Goal: Complete application form: Complete application form

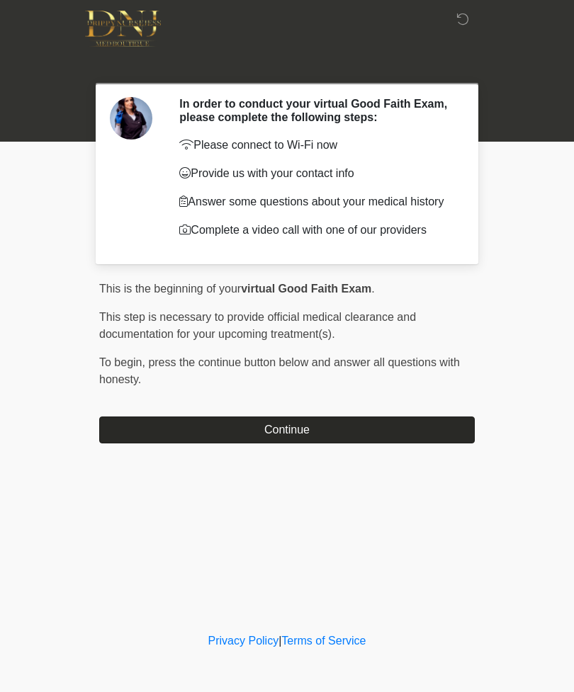
click at [285, 435] on button "Continue" at bounding box center [286, 429] width 375 height 27
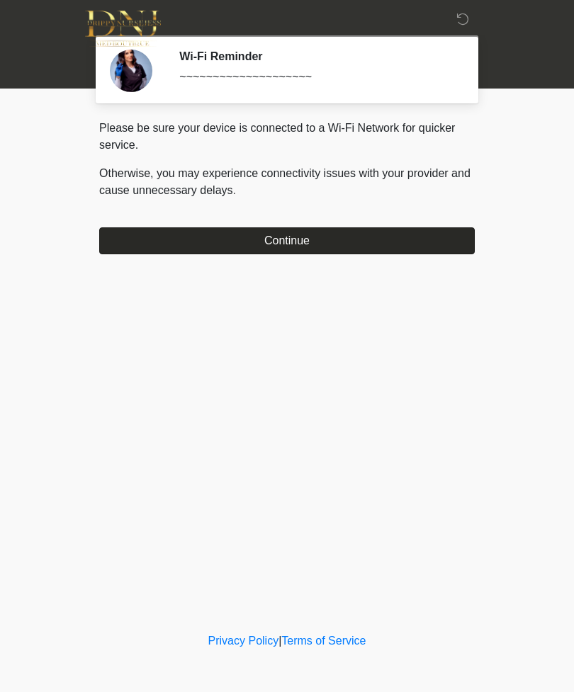
click at [335, 243] on button "Continue" at bounding box center [286, 240] width 375 height 27
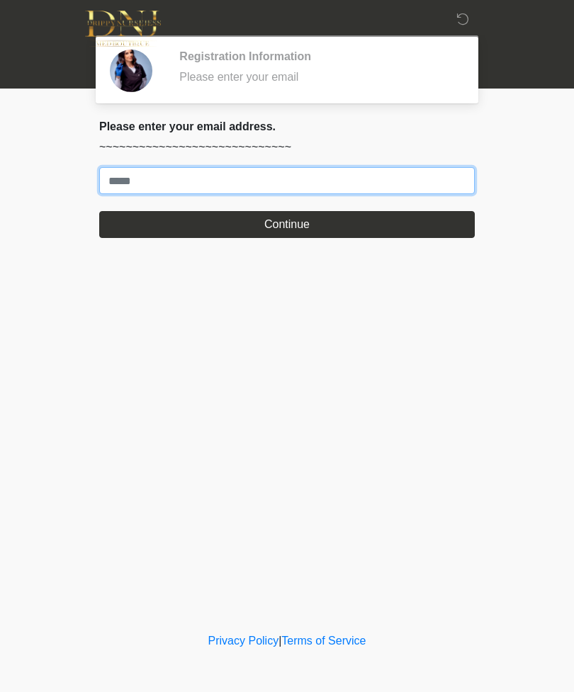
click at [273, 169] on input "Where should we email your treatment plan?" at bounding box center [286, 180] width 375 height 27
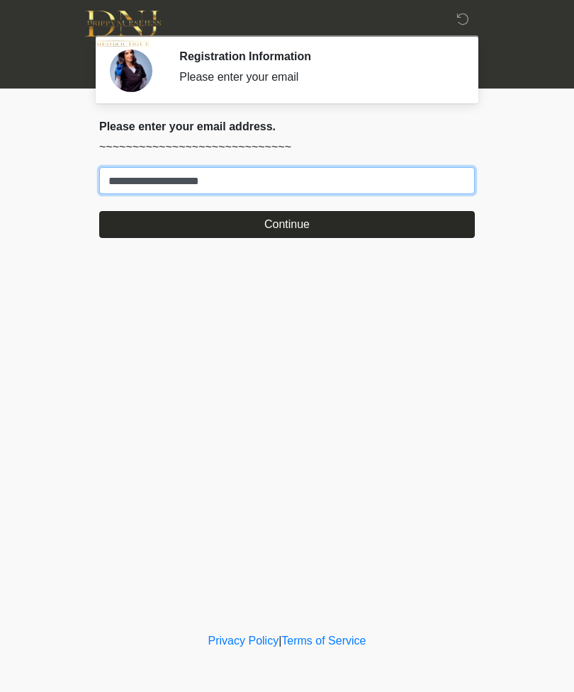
type input "**********"
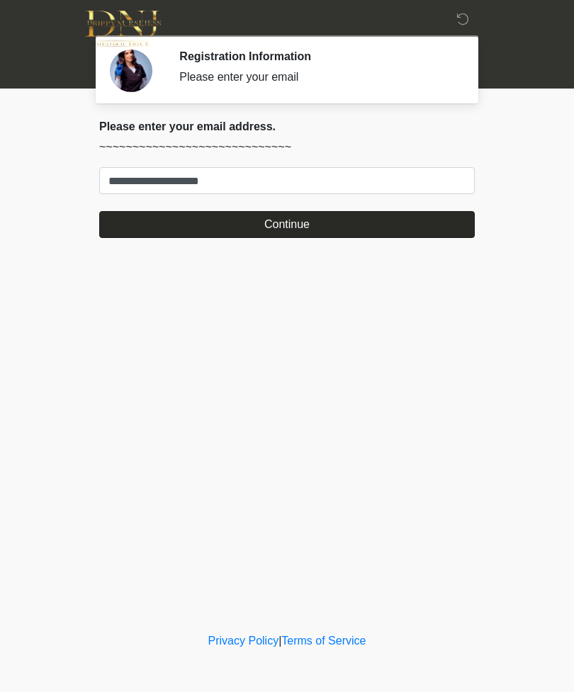
click at [394, 221] on button "Continue" at bounding box center [286, 224] width 375 height 27
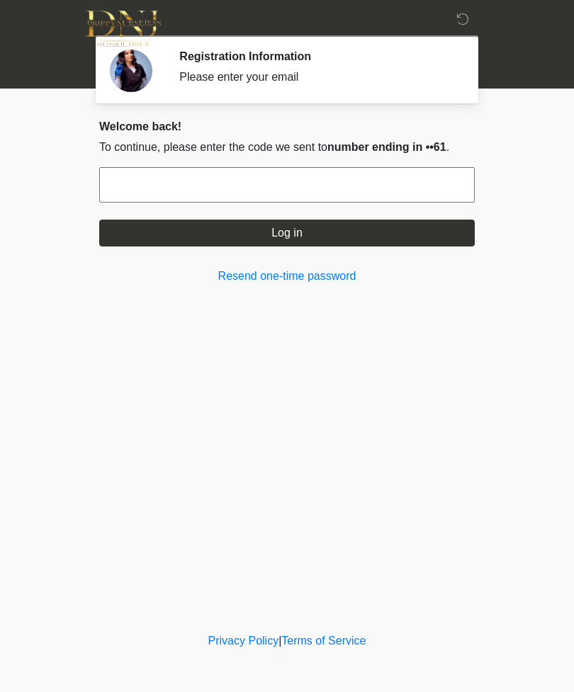
click at [431, 178] on input "text" at bounding box center [286, 184] width 375 height 35
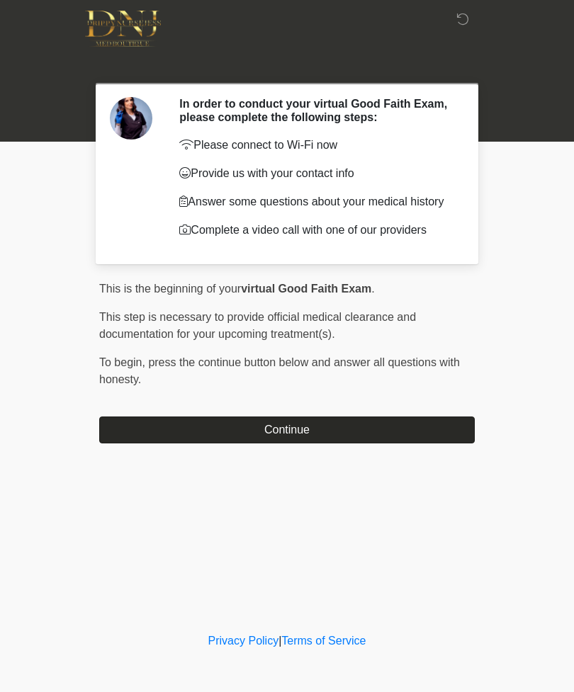
click at [149, 436] on button "Continue" at bounding box center [286, 429] width 375 height 27
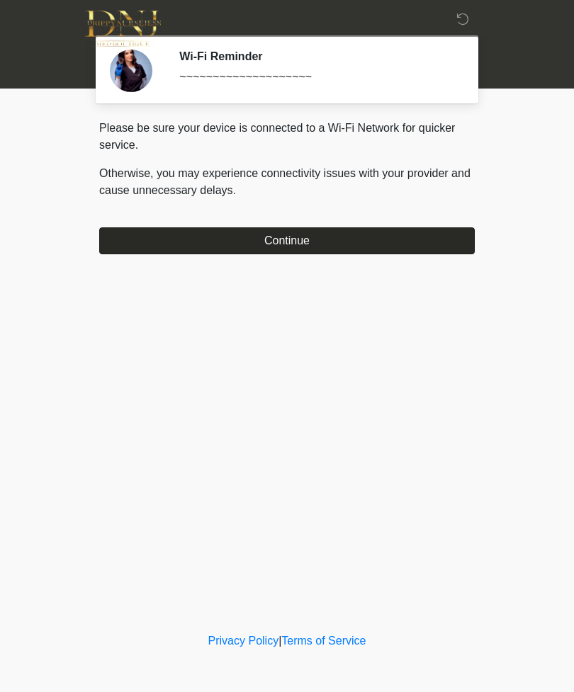
click at [302, 242] on button "Continue" at bounding box center [286, 240] width 375 height 27
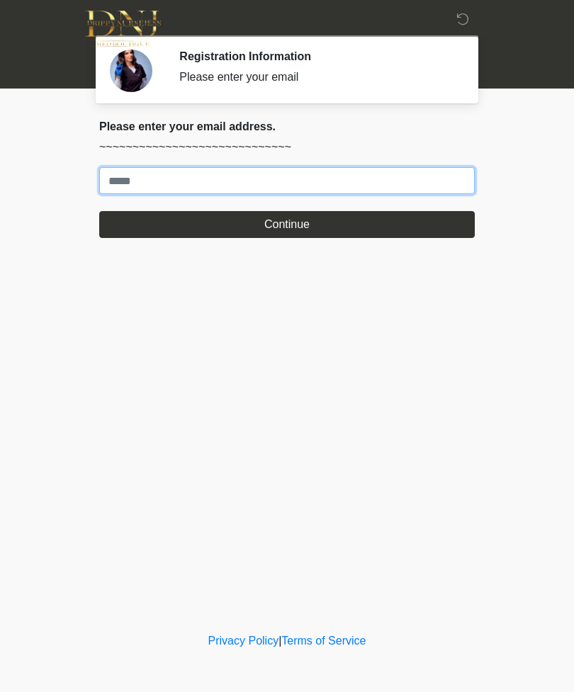
click at [405, 175] on input "Where should we email your treatment plan?" at bounding box center [286, 180] width 375 height 27
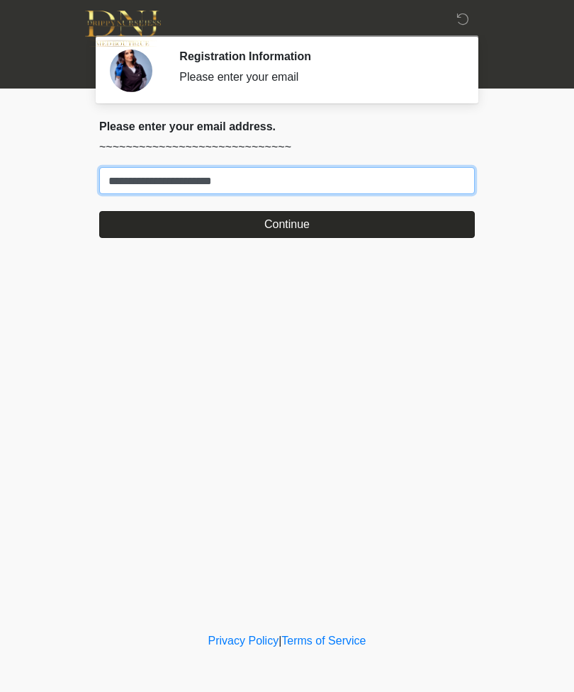
type input "**********"
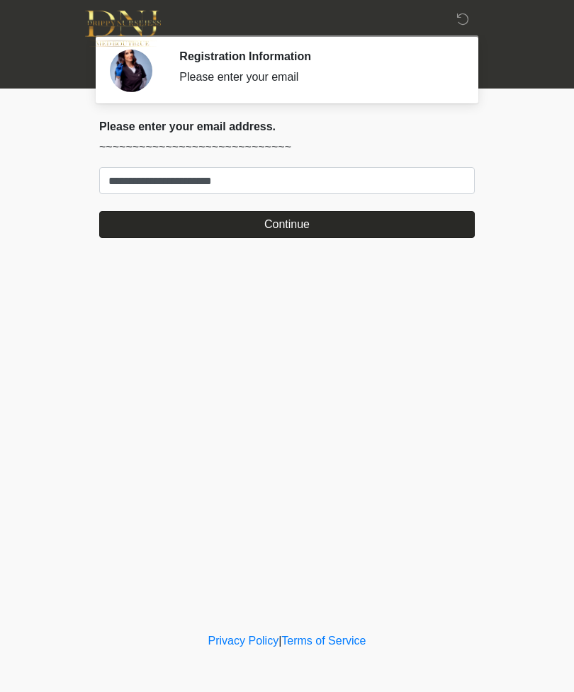
click at [428, 232] on button "Continue" at bounding box center [286, 224] width 375 height 27
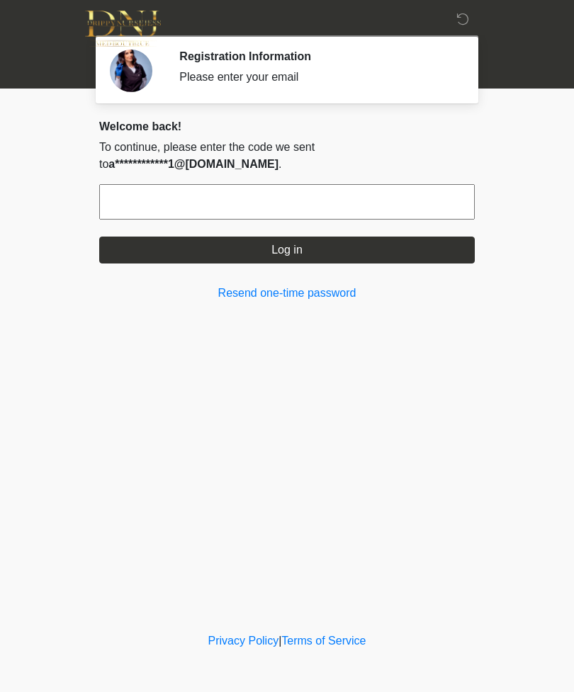
click at [260, 216] on input "text" at bounding box center [286, 201] width 375 height 35
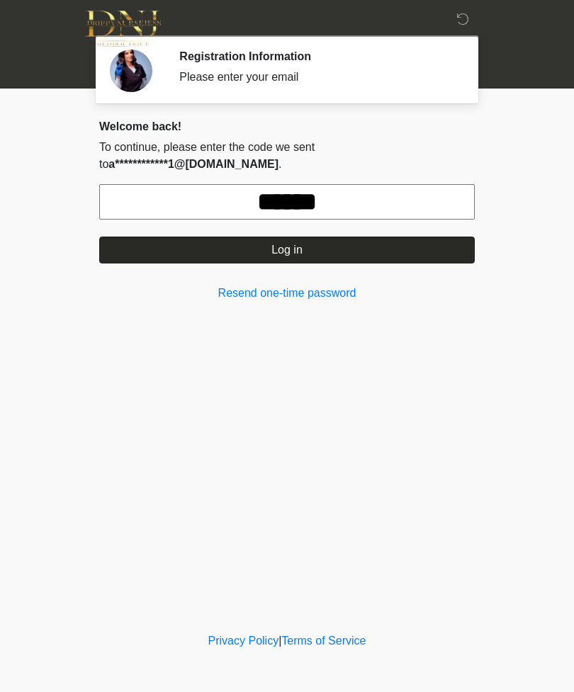
type input "******"
click at [407, 250] on button "Log in" at bounding box center [286, 249] width 375 height 27
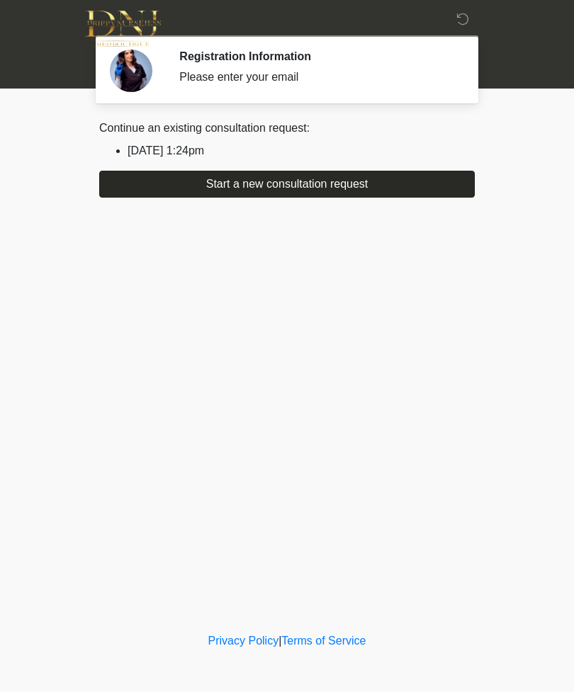
click at [157, 193] on button "Start a new consultation request" at bounding box center [286, 184] width 375 height 27
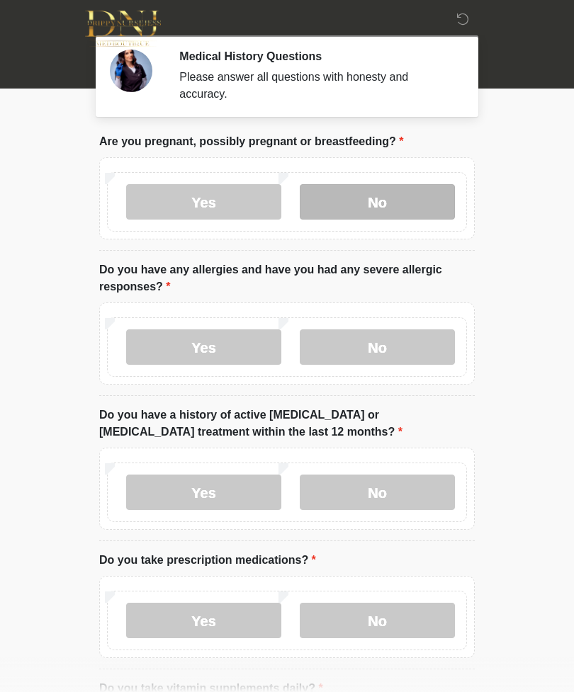
click at [403, 202] on label "No" at bounding box center [376, 201] width 155 height 35
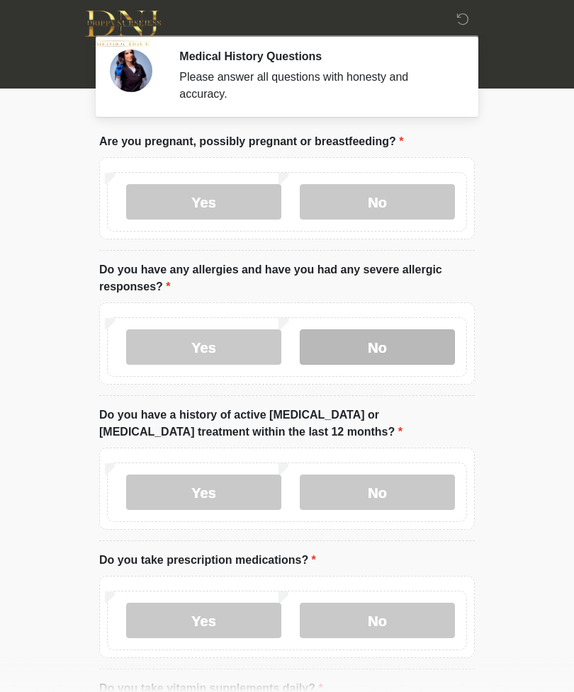
click at [424, 350] on label "No" at bounding box center [376, 346] width 155 height 35
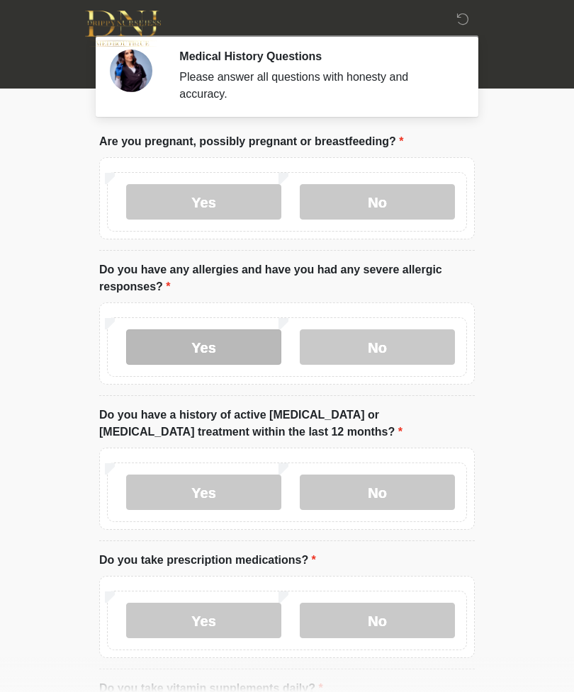
click at [169, 346] on label "Yes" at bounding box center [203, 346] width 155 height 35
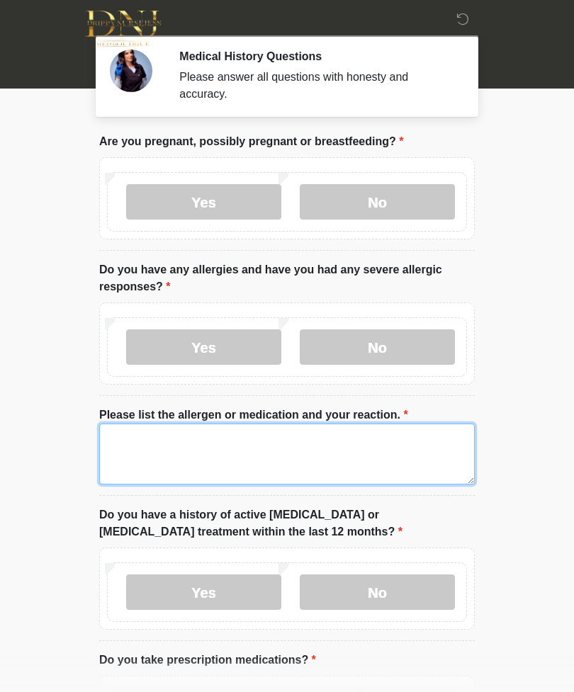
click at [130, 448] on textarea "Please list the allergen or medication and your reaction." at bounding box center [286, 453] width 375 height 61
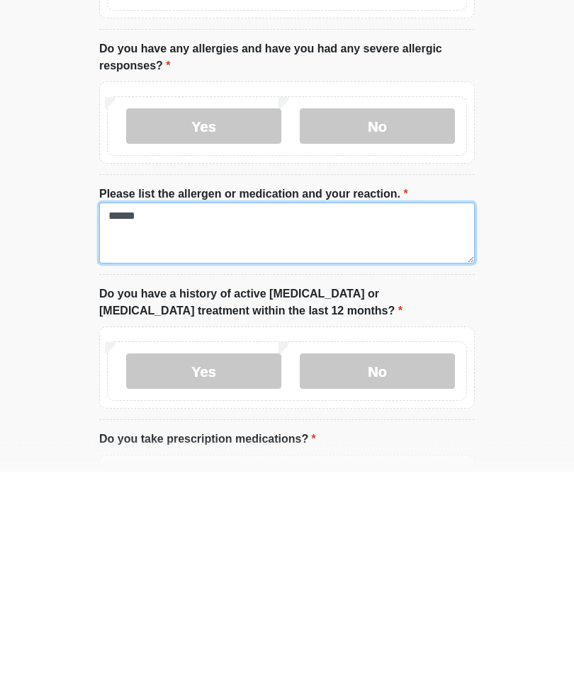
type textarea "******"
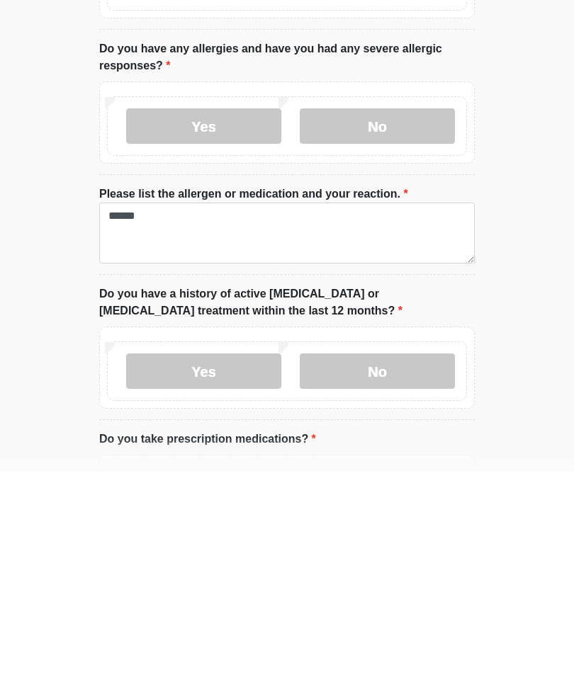
click at [527, 384] on body "‎ ‎ Medical History Questions Please answer all questions with honesty and accu…" at bounding box center [287, 346] width 574 height 692
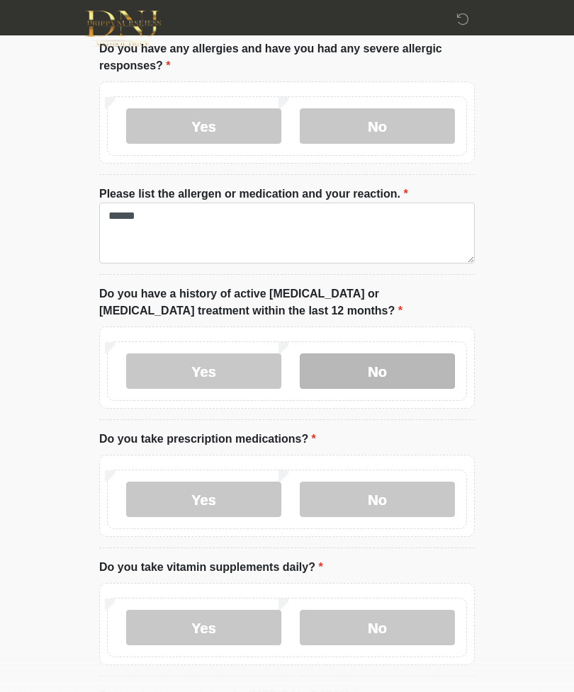
click at [408, 366] on label "No" at bounding box center [376, 370] width 155 height 35
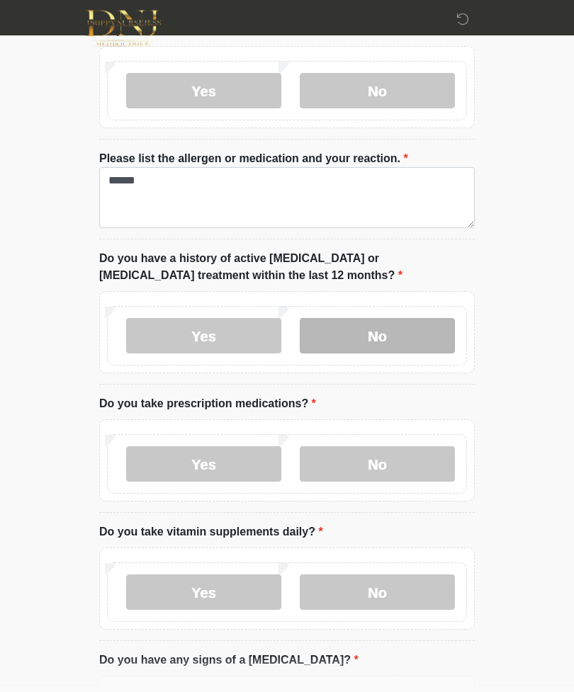
scroll to position [257, 0]
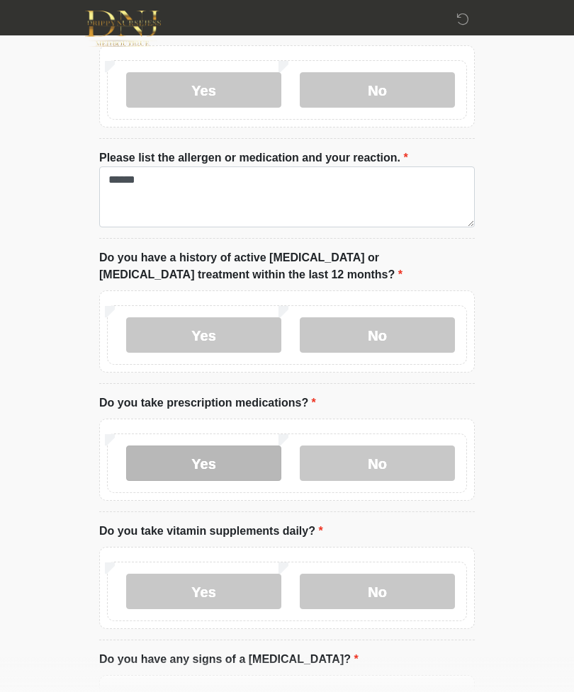
click at [155, 479] on label "Yes" at bounding box center [203, 462] width 155 height 35
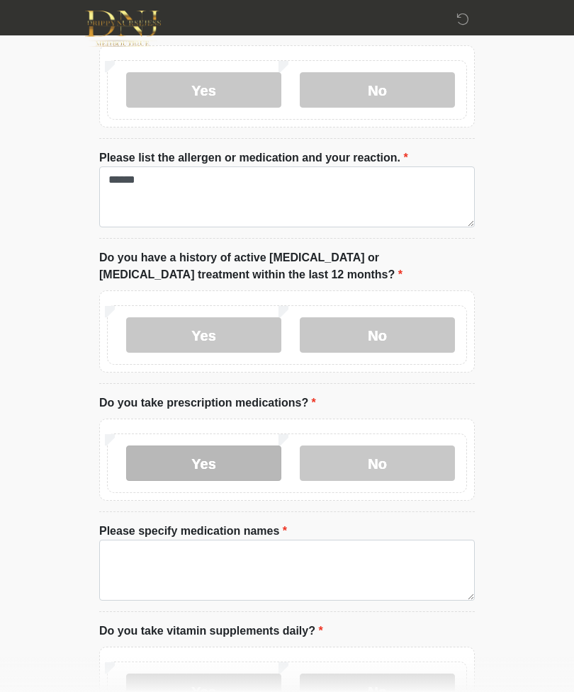
click at [154, 523] on label "Please specify medication names" at bounding box center [193, 531] width 188 height 17
click at [154, 540] on textarea "Please specify medication names" at bounding box center [286, 570] width 375 height 61
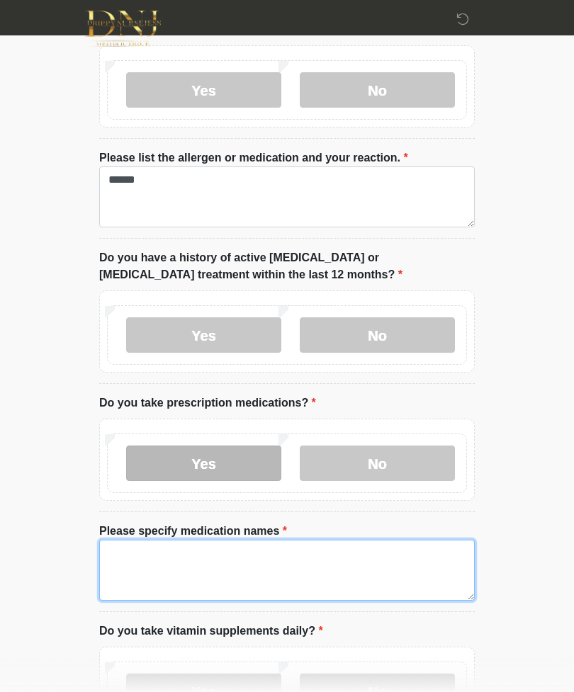
scroll to position [299, 0]
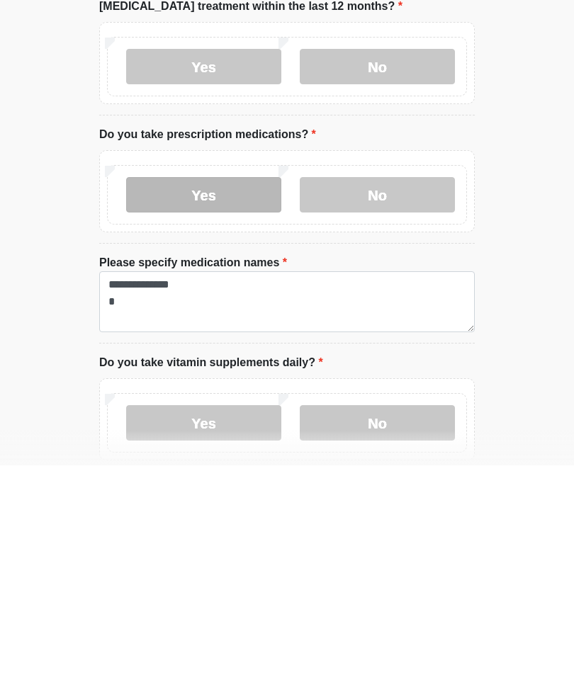
click at [518, 393] on html "‎ ‎ Medical History Questions Please answer all questions with honesty and accu…" at bounding box center [287, 47] width 574 height 692
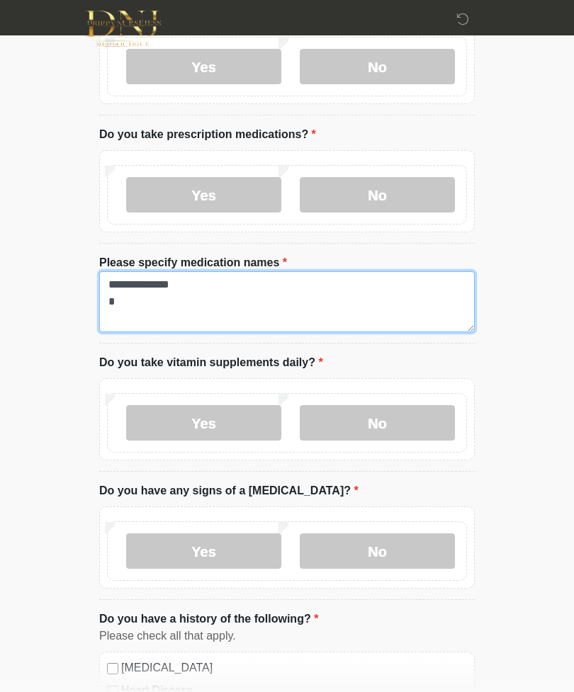
click at [111, 317] on textarea "**********" at bounding box center [286, 301] width 375 height 61
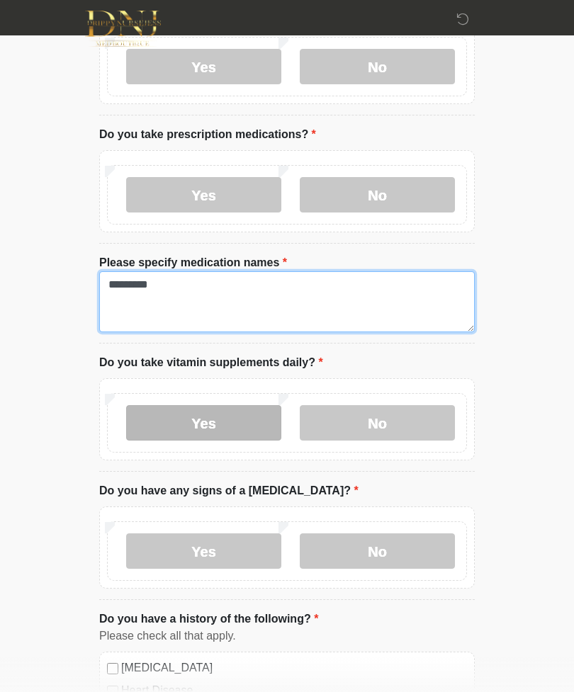
type textarea "********"
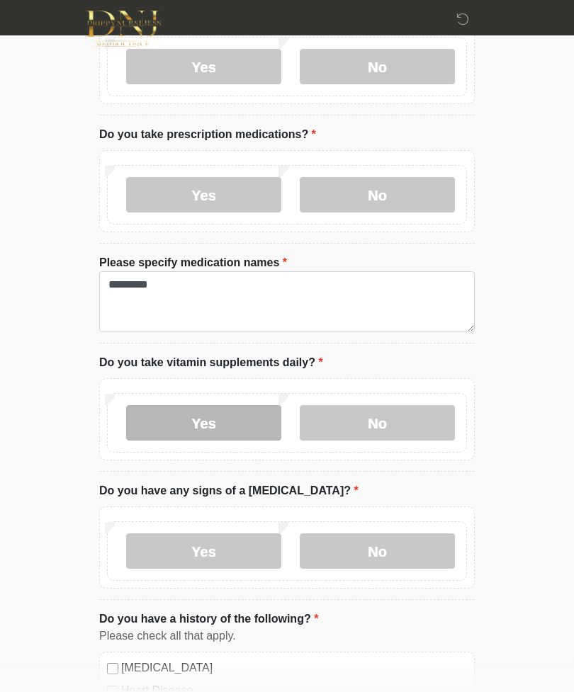
click at [162, 426] on label "Yes" at bounding box center [203, 422] width 155 height 35
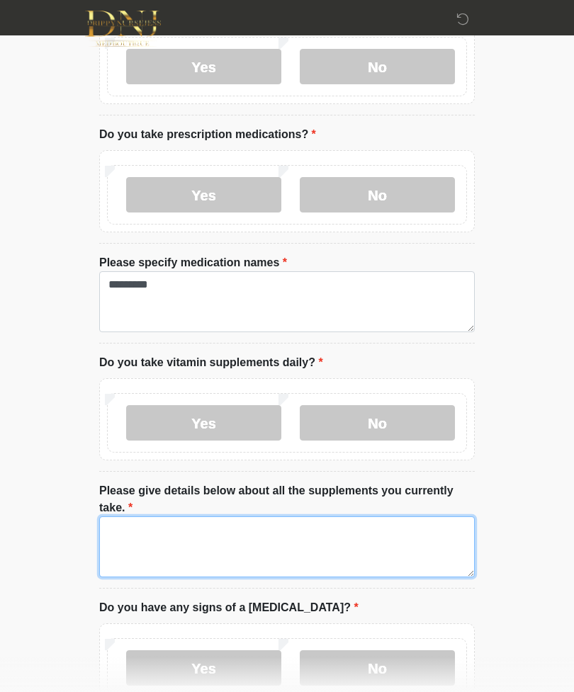
click at [112, 531] on textarea "Please give details below about all the supplements you currently take." at bounding box center [286, 546] width 375 height 61
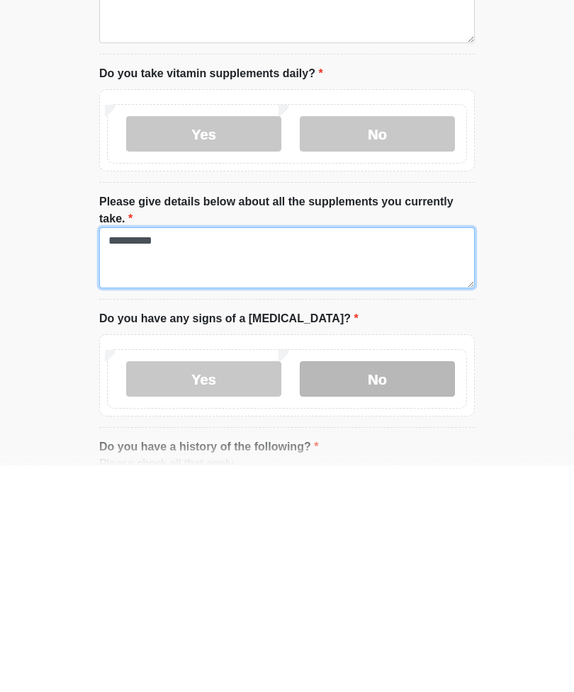
type textarea "*********"
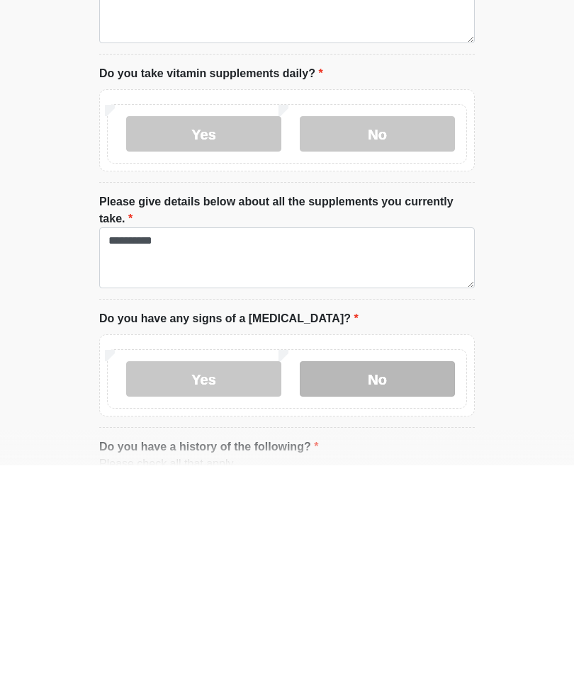
click at [419, 588] on label "No" at bounding box center [376, 605] width 155 height 35
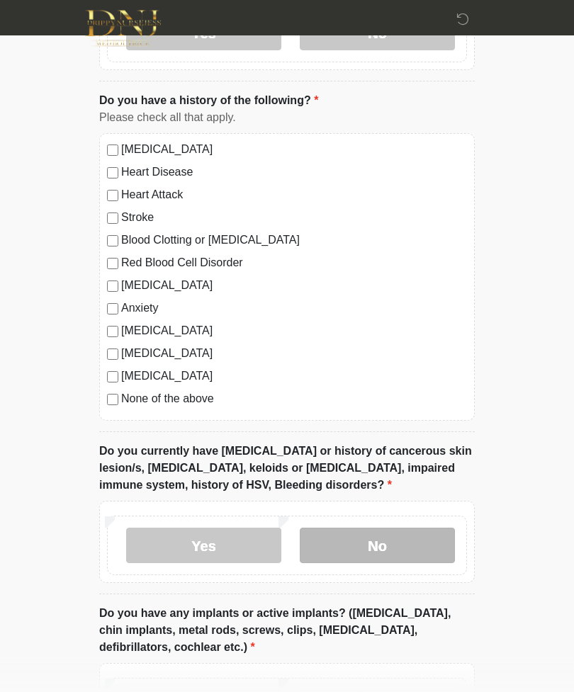
click at [412, 544] on label "No" at bounding box center [376, 545] width 155 height 35
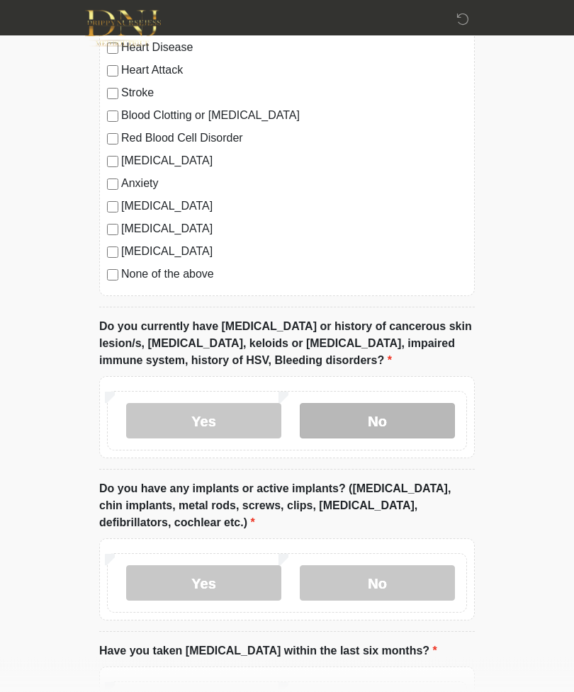
scroll to position [1286, 0]
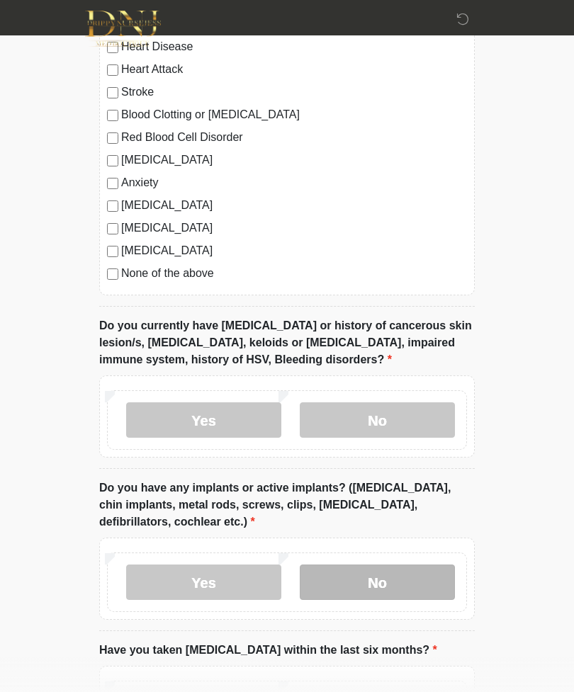
click at [428, 576] on label "No" at bounding box center [376, 581] width 155 height 35
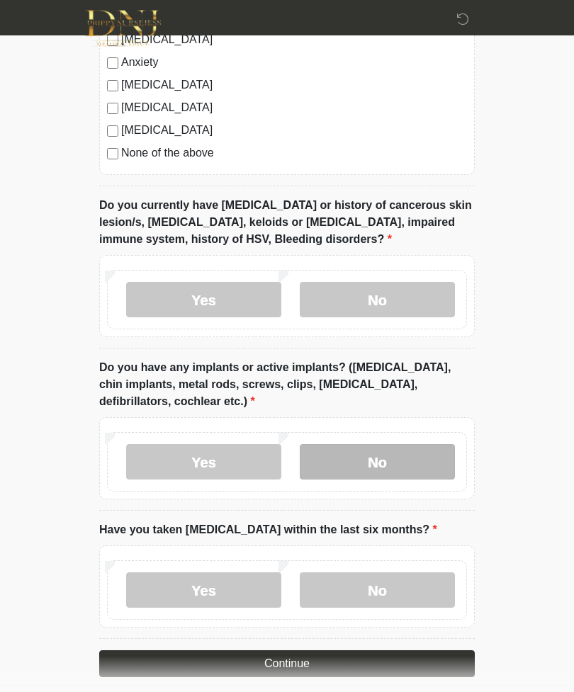
scroll to position [1409, 0]
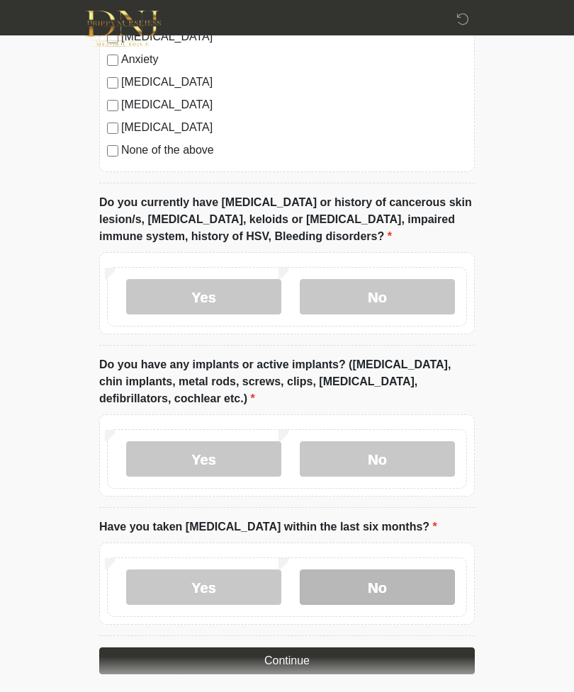
click at [434, 585] on label "No" at bounding box center [376, 586] width 155 height 35
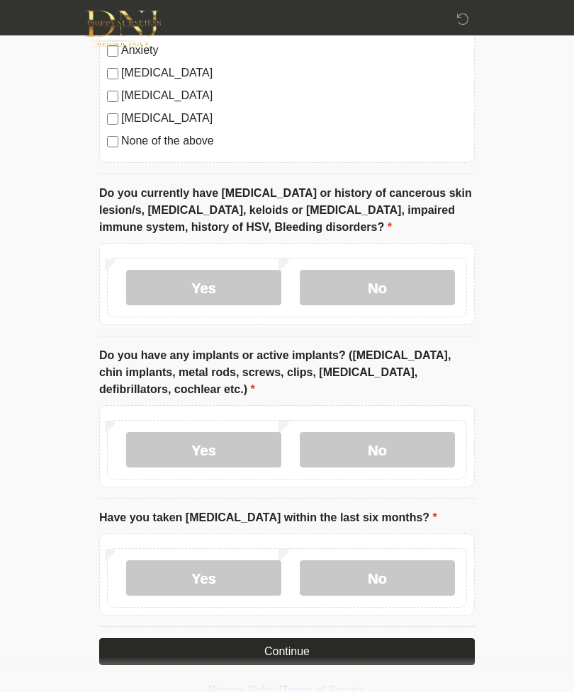
click at [404, 649] on button "Continue" at bounding box center [286, 651] width 375 height 27
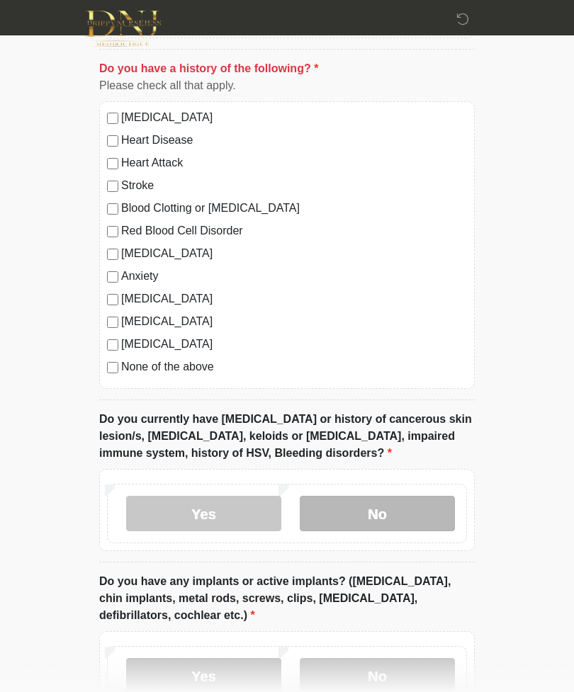
click at [410, 516] on label "No" at bounding box center [376, 513] width 155 height 35
click at [389, 508] on label "No" at bounding box center [376, 513] width 155 height 35
click at [406, 510] on label "No" at bounding box center [376, 513] width 155 height 35
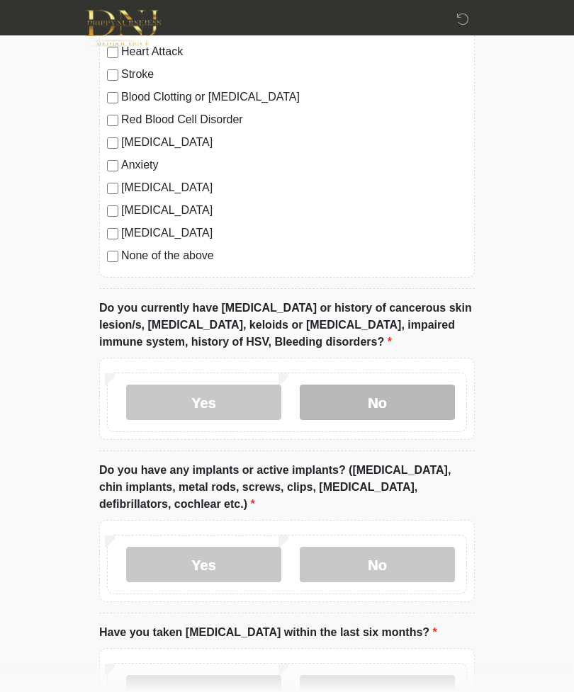
scroll to position [1303, 0]
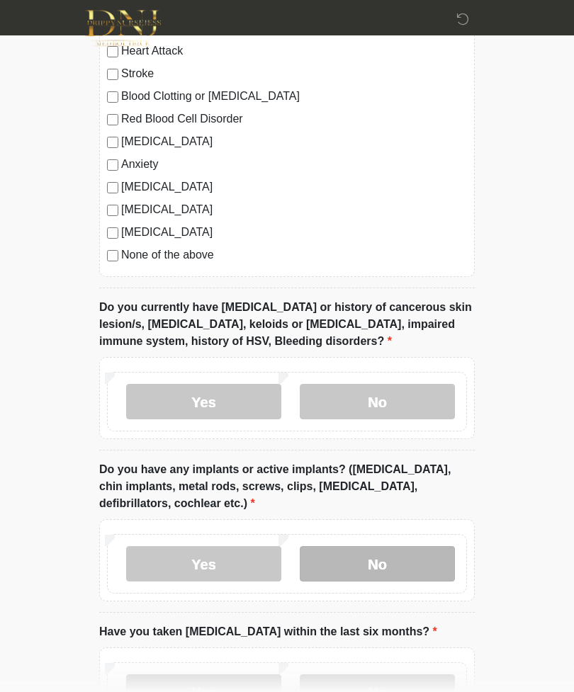
click at [402, 564] on label "No" at bounding box center [376, 564] width 155 height 35
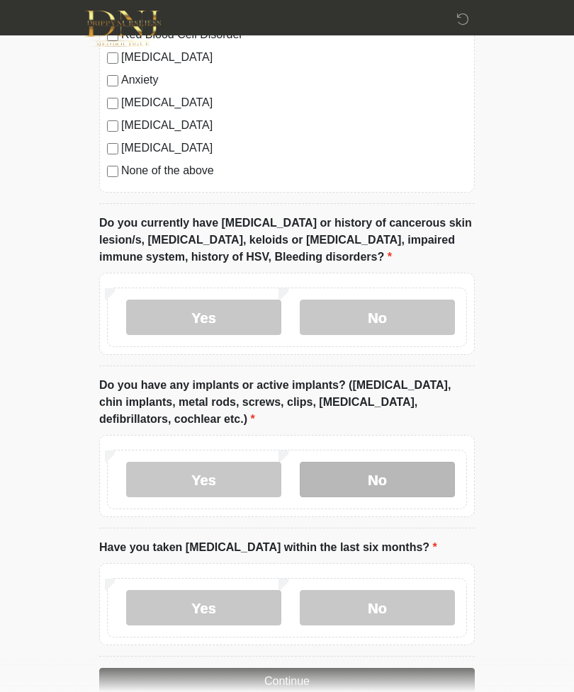
scroll to position [1418, 0]
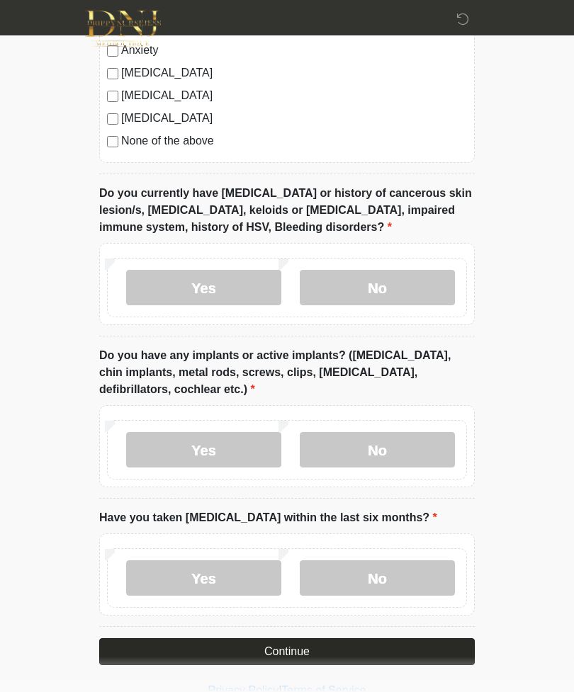
click at [406, 651] on button "Continue" at bounding box center [286, 651] width 375 height 27
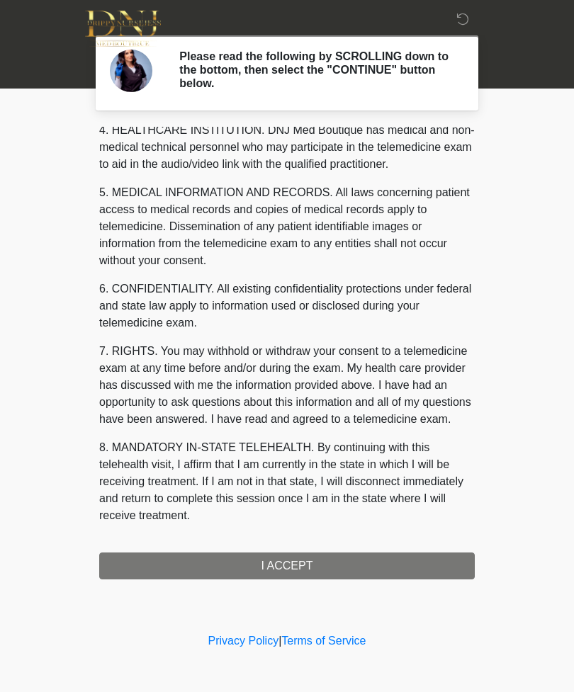
scroll to position [413, 0]
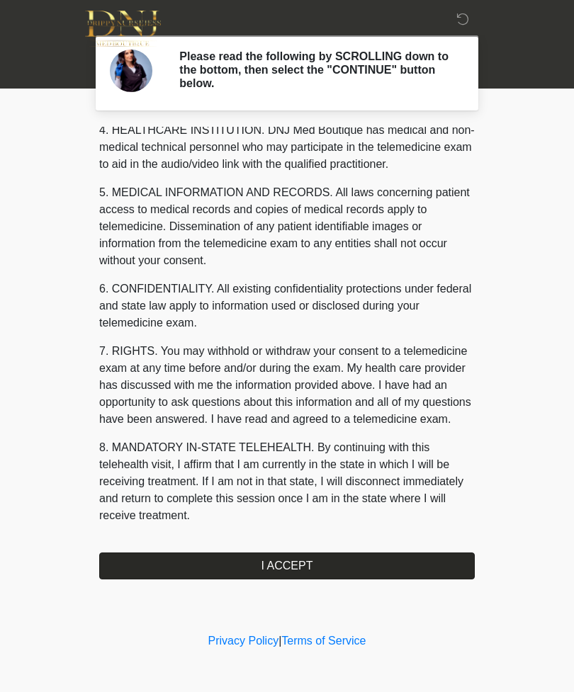
click at [389, 566] on button "I ACCEPT" at bounding box center [286, 565] width 375 height 27
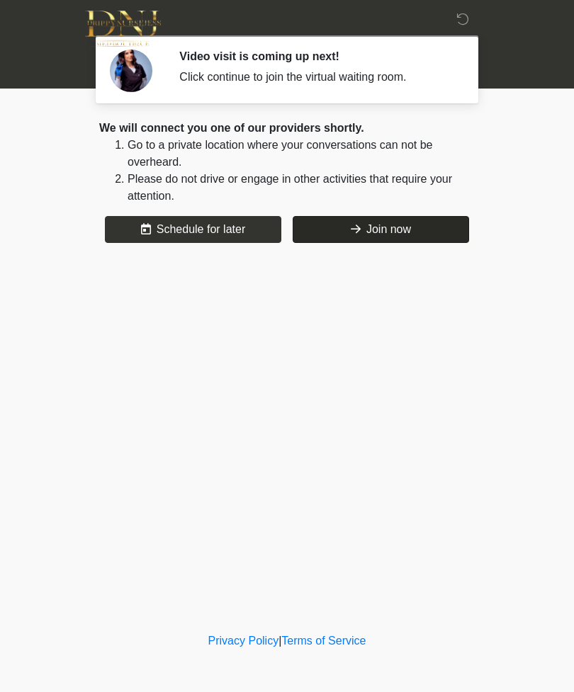
click at [421, 224] on button "Join now" at bounding box center [380, 229] width 176 height 27
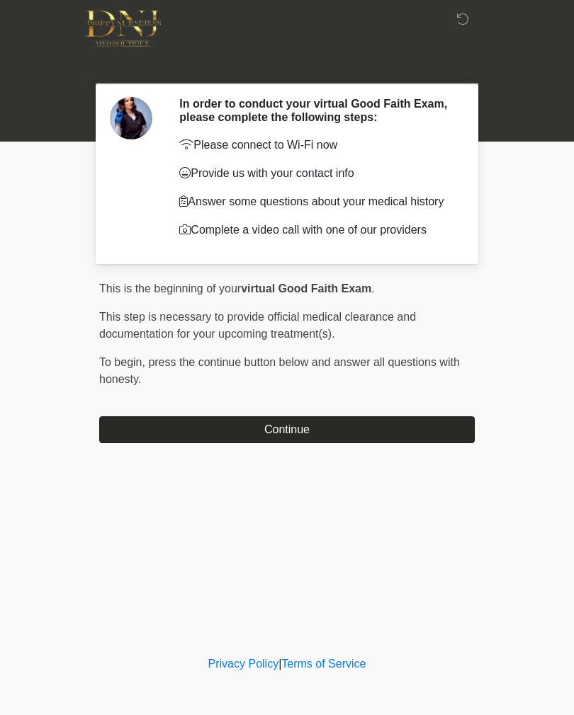
click at [250, 440] on button "Continue" at bounding box center [286, 429] width 375 height 27
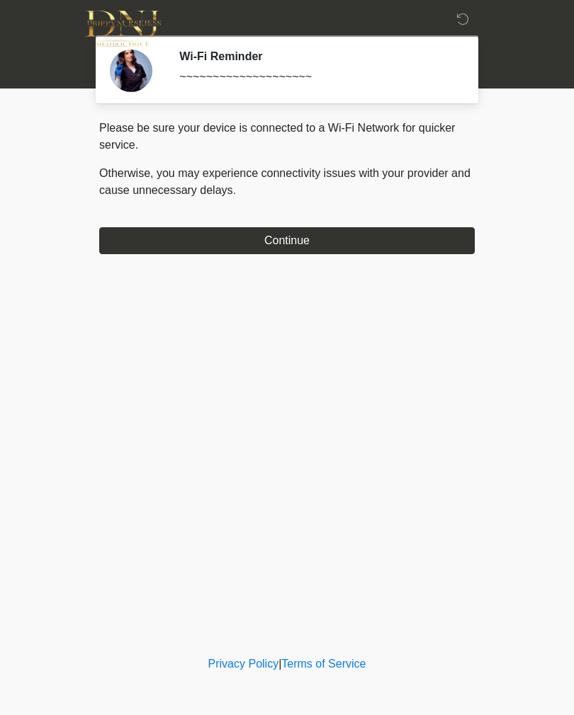
click at [367, 263] on div "‎ ‎ Wi-Fi Reminder ~~~~~~~~~~~~~~~~~~~~ Please connect to Wi-Fi now Provide us …" at bounding box center [286, 326] width 425 height 624
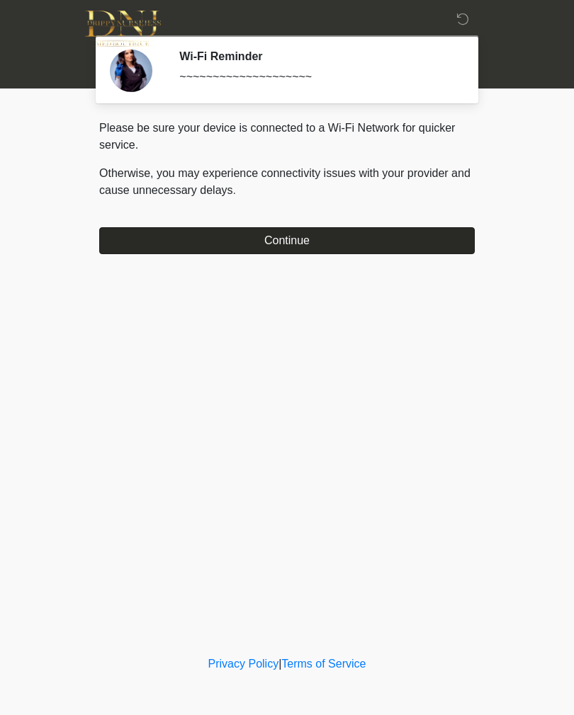
click at [339, 248] on button "Continue" at bounding box center [286, 240] width 375 height 27
